Goal: Task Accomplishment & Management: Complete application form

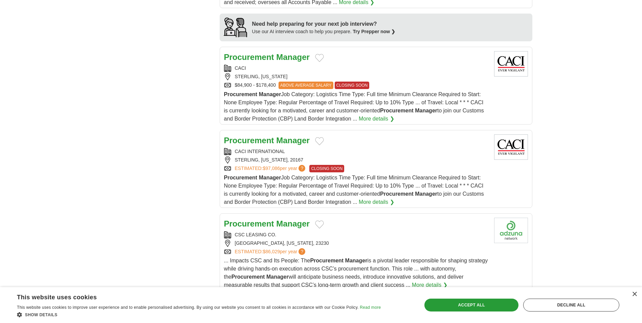
scroll to position [575, 0]
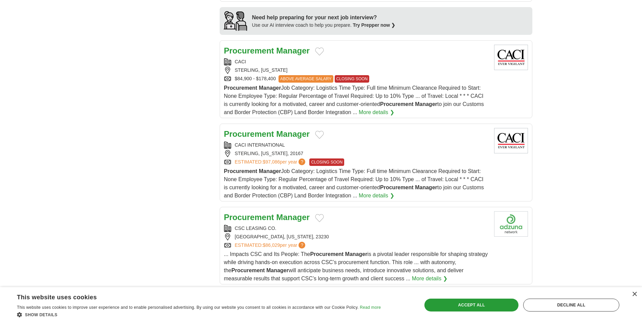
click at [374, 197] on link "More details ❯" at bounding box center [377, 196] width 36 height 8
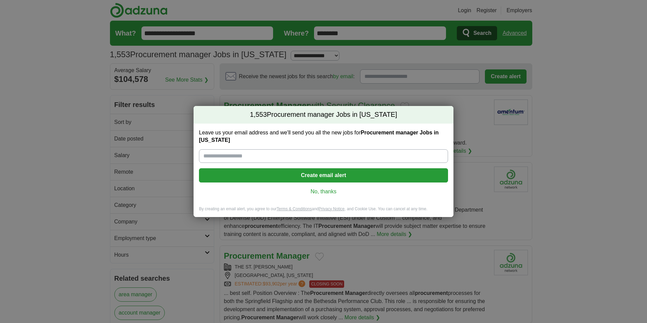
click at [251, 157] on input "Leave us your email address and we'll send you all the new jobs for Procurement…" at bounding box center [323, 156] width 249 height 14
type input "**********"
click at [295, 179] on button "Create email alert" at bounding box center [323, 175] width 249 height 14
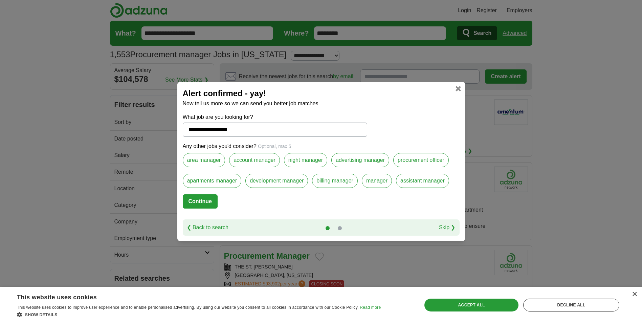
click at [458, 89] on link at bounding box center [458, 88] width 5 height 5
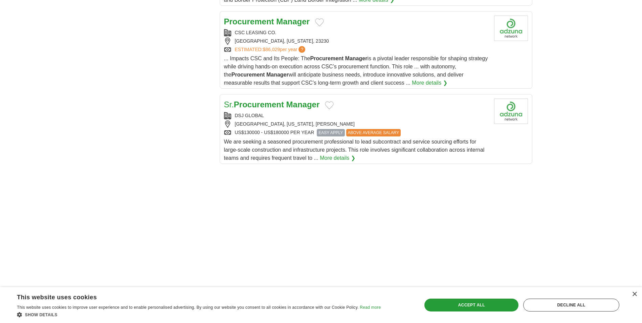
scroll to position [778, 0]
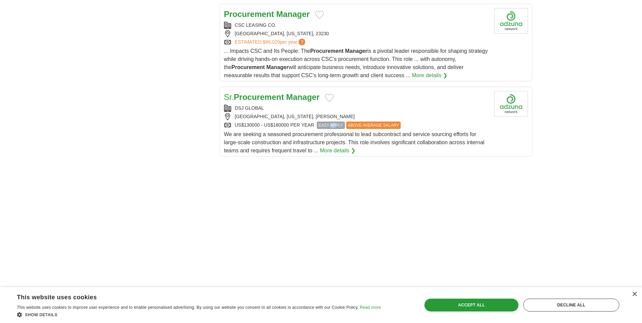
drag, startPoint x: 337, startPoint y: 125, endPoint x: 328, endPoint y: 123, distance: 9.0
click at [328, 123] on span "EASY APPLY" at bounding box center [331, 124] width 28 height 7
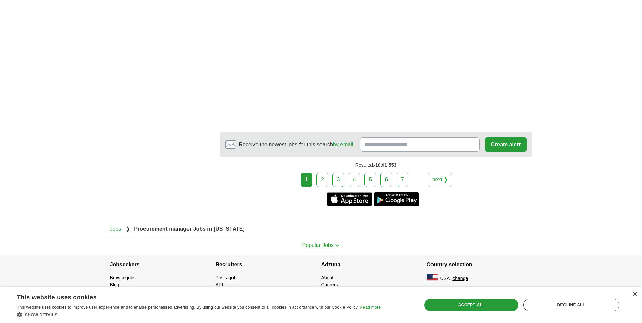
scroll to position [1181, 0]
click at [325, 180] on link "2" at bounding box center [322, 179] width 12 height 14
click at [441, 183] on link "next ❯" at bounding box center [440, 179] width 25 height 14
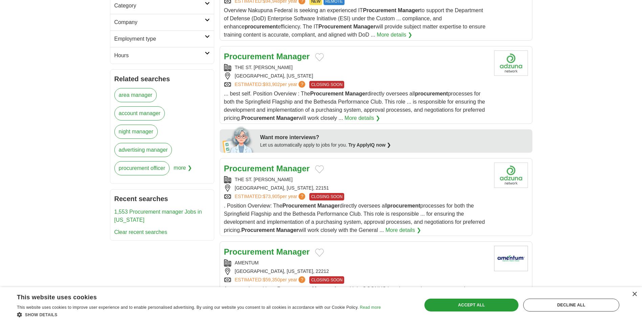
scroll to position [0, 0]
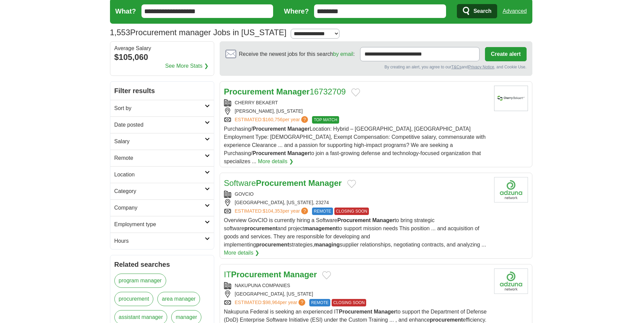
scroll to position [34, 0]
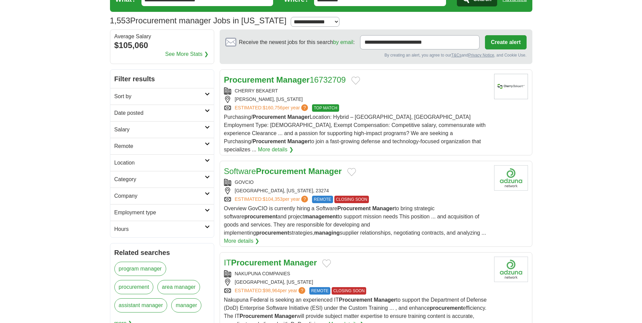
click at [293, 146] on link "More details ❯" at bounding box center [276, 150] width 36 height 8
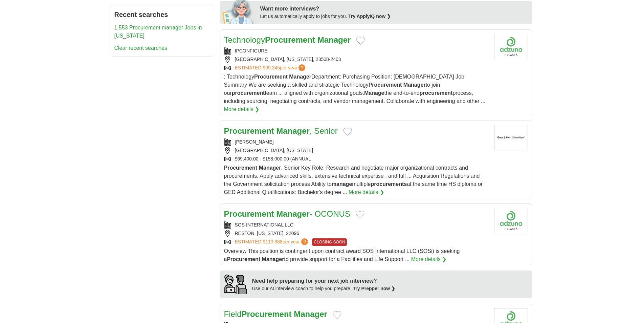
scroll to position [372, 0]
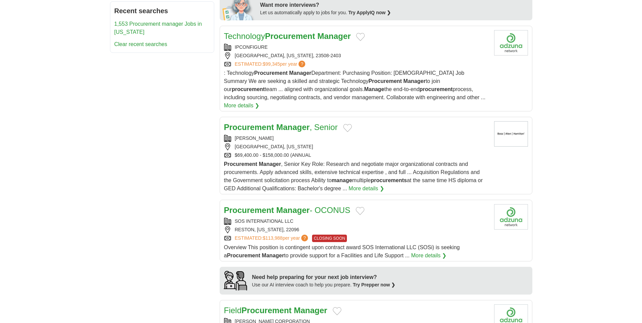
click at [375, 184] on link "More details ❯" at bounding box center [367, 188] width 36 height 8
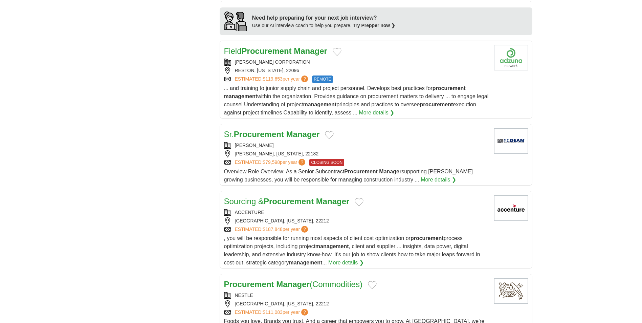
scroll to position [643, 0]
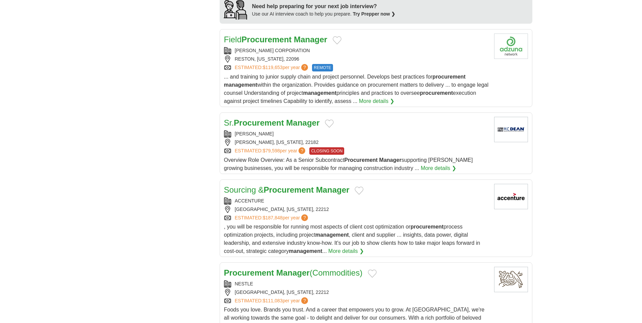
click at [282, 35] on strong "Procurement" at bounding box center [267, 39] width 50 height 9
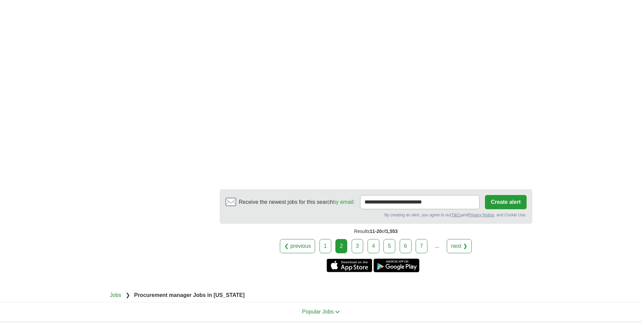
scroll to position [1015, 0]
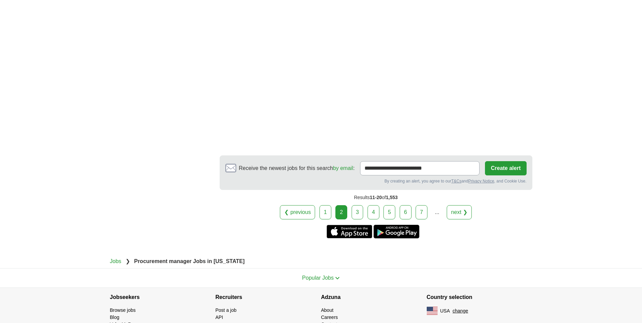
click at [355, 205] on link "3" at bounding box center [358, 212] width 12 height 14
click at [457, 205] on link "next ❯" at bounding box center [459, 212] width 25 height 14
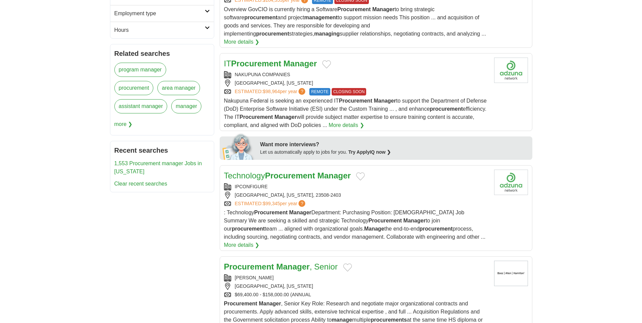
scroll to position [102, 0]
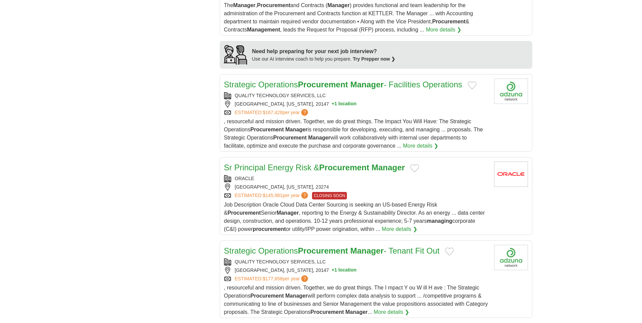
scroll to position [609, 0]
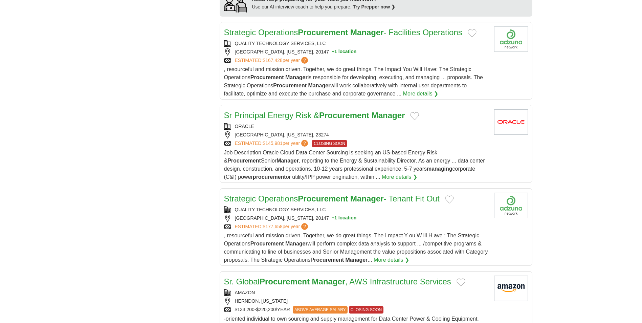
click at [326, 28] on strong "Procurement" at bounding box center [323, 32] width 50 height 9
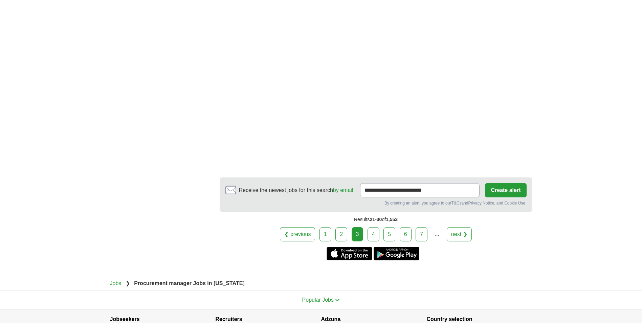
scroll to position [1117, 0]
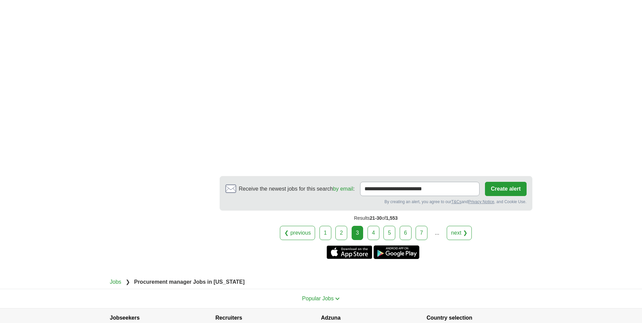
click at [373, 227] on link "4" at bounding box center [374, 233] width 12 height 14
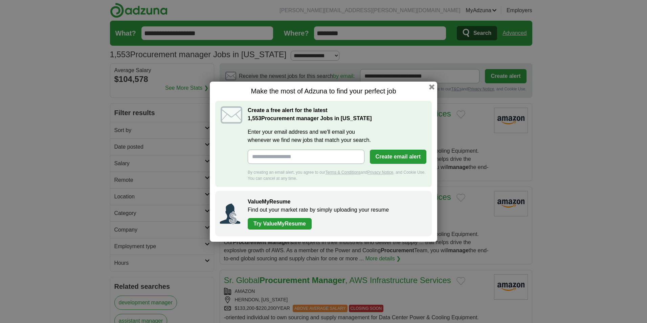
click at [429, 87] on button "button" at bounding box center [431, 86] width 5 height 5
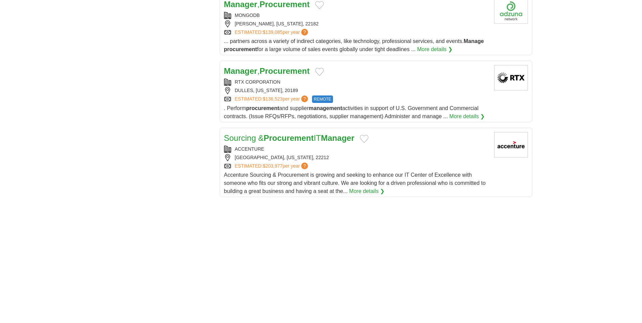
scroll to position [812, 0]
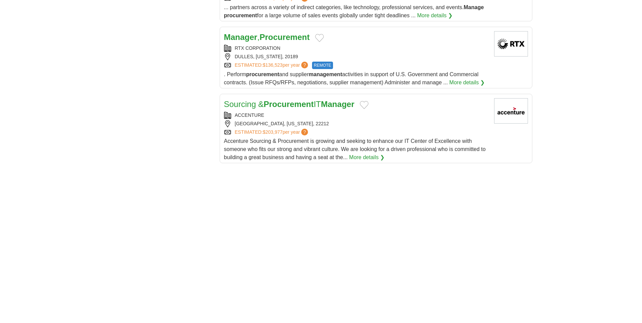
click at [282, 36] on strong "Procurement" at bounding box center [285, 36] width 50 height 9
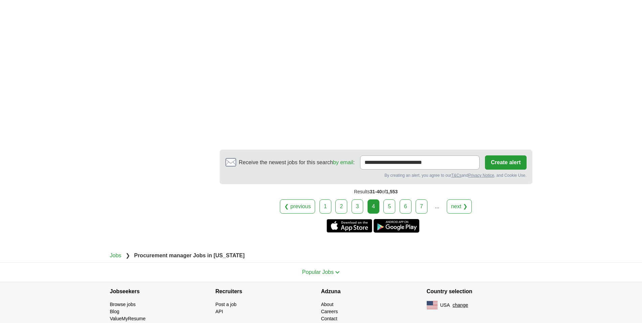
scroll to position [1218, 0]
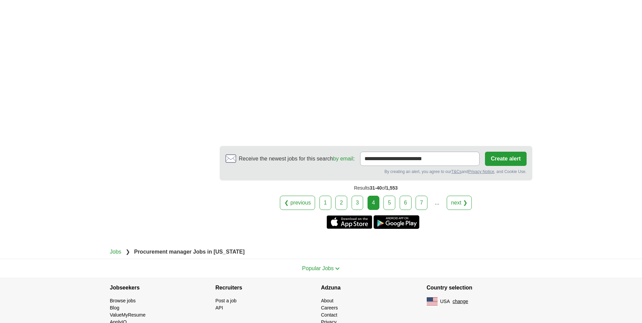
click at [390, 204] on link "5" at bounding box center [389, 203] width 12 height 14
click at [389, 205] on link "5" at bounding box center [389, 203] width 12 height 14
click at [465, 204] on link "next ❯" at bounding box center [459, 203] width 25 height 14
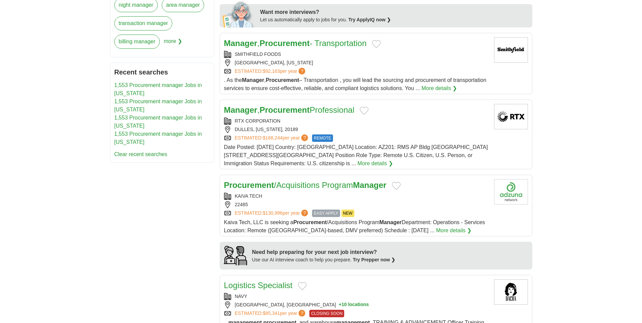
scroll to position [305, 0]
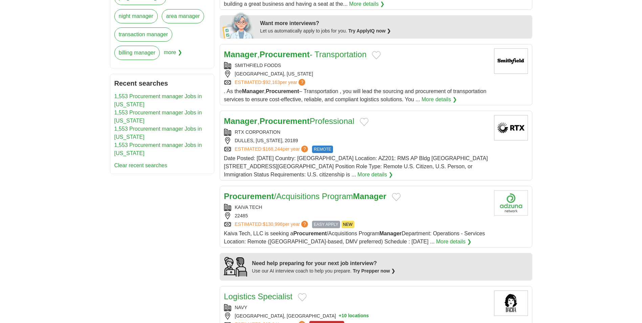
click at [284, 126] on strong "Procurement" at bounding box center [285, 120] width 50 height 9
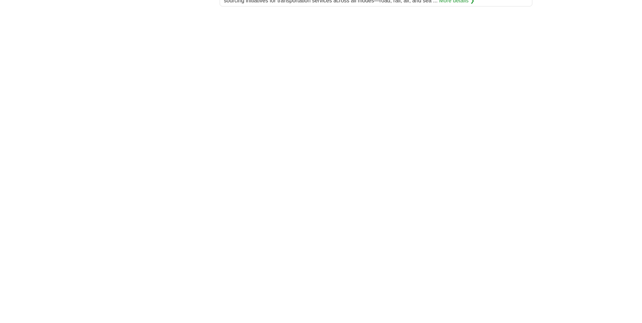
scroll to position [948, 0]
